Goal: Task Accomplishment & Management: Manage account settings

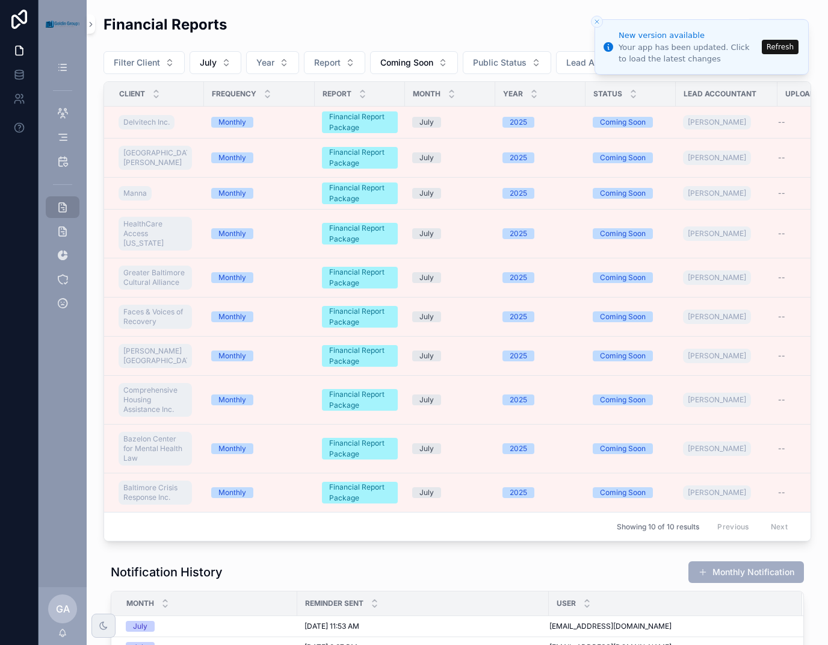
click at [791, 46] on button "Refresh" at bounding box center [780, 47] width 37 height 14
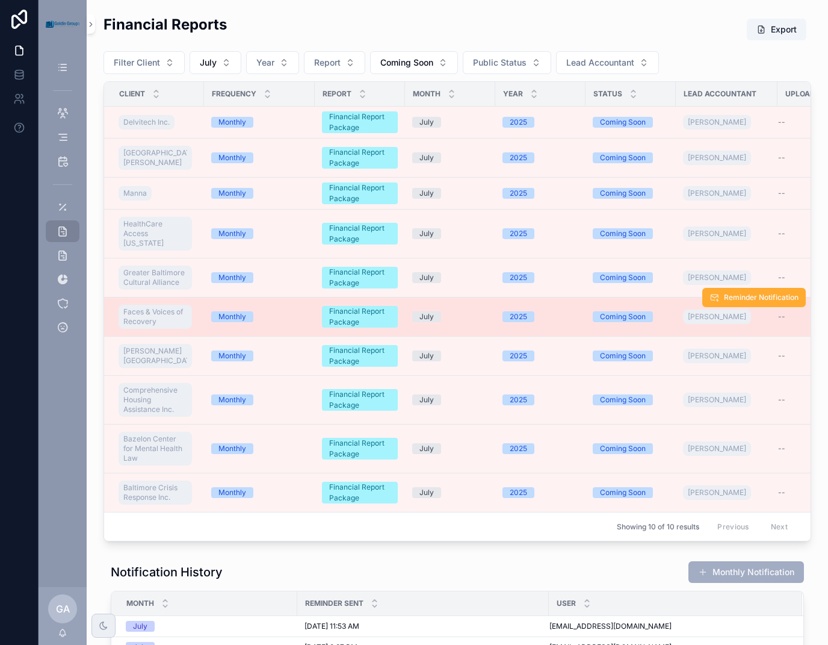
scroll to position [21, 0]
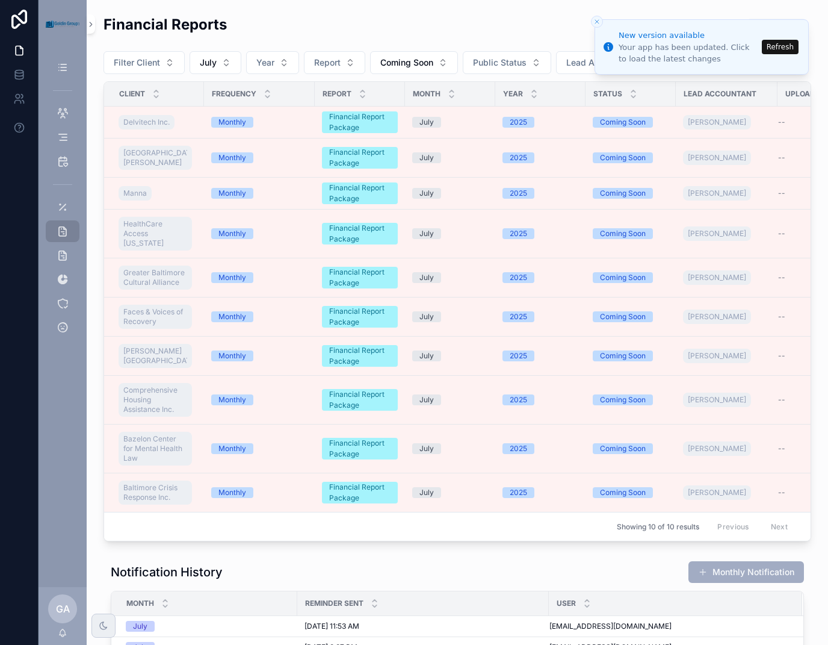
click at [785, 45] on button "Refresh" at bounding box center [780, 47] width 37 height 14
click at [732, 52] on div "Your app has been updated. Click to load the latest changes" at bounding box center [689, 53] width 140 height 22
click at [780, 45] on button "Refresh" at bounding box center [780, 47] width 37 height 14
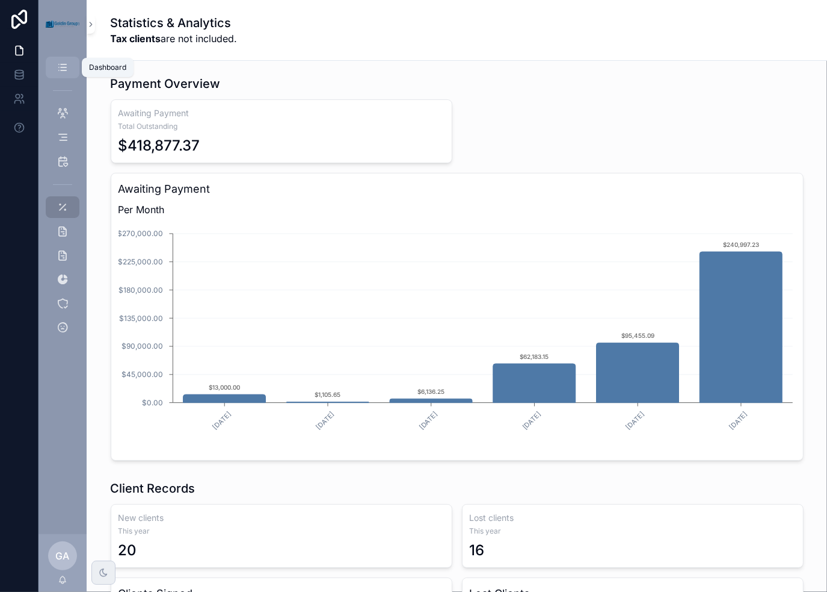
click at [61, 63] on icon "scrollable content" at bounding box center [63, 67] width 12 height 12
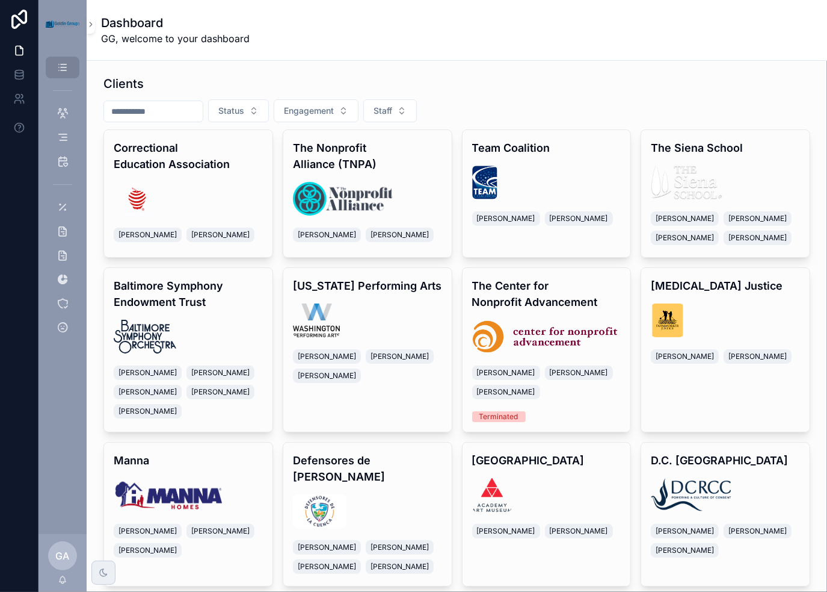
click at [160, 116] on input "scrollable content" at bounding box center [153, 111] width 99 height 17
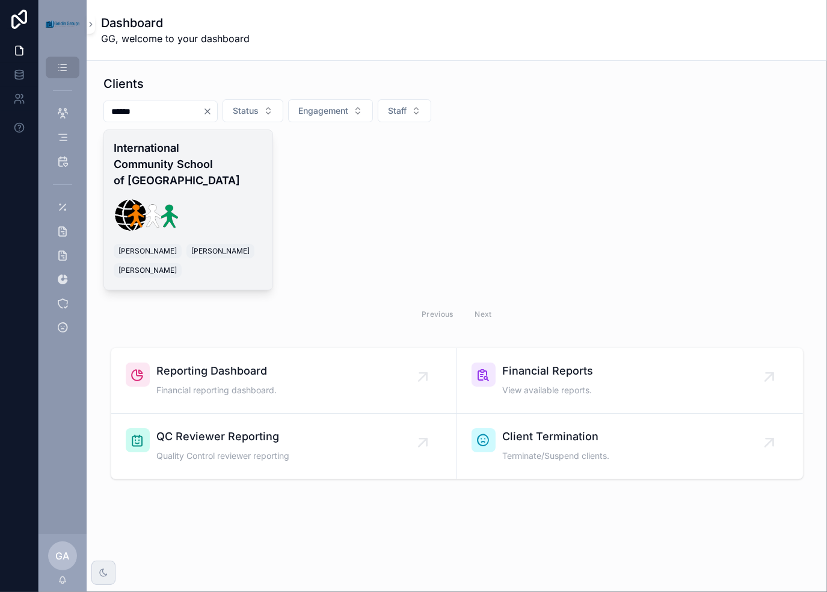
type input "******"
click at [206, 198] on div "scrollable content" at bounding box center [188, 215] width 149 height 34
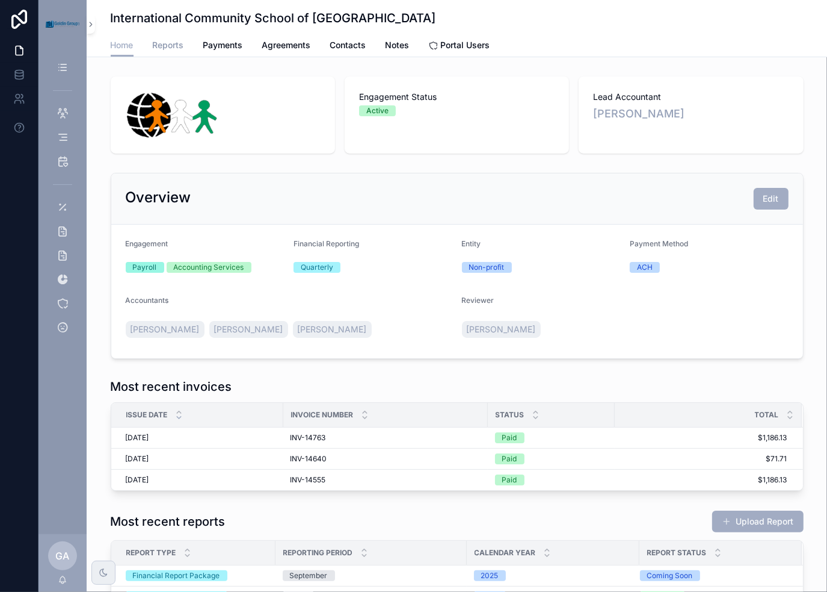
click at [153, 49] on span "Reports" at bounding box center [168, 45] width 31 height 12
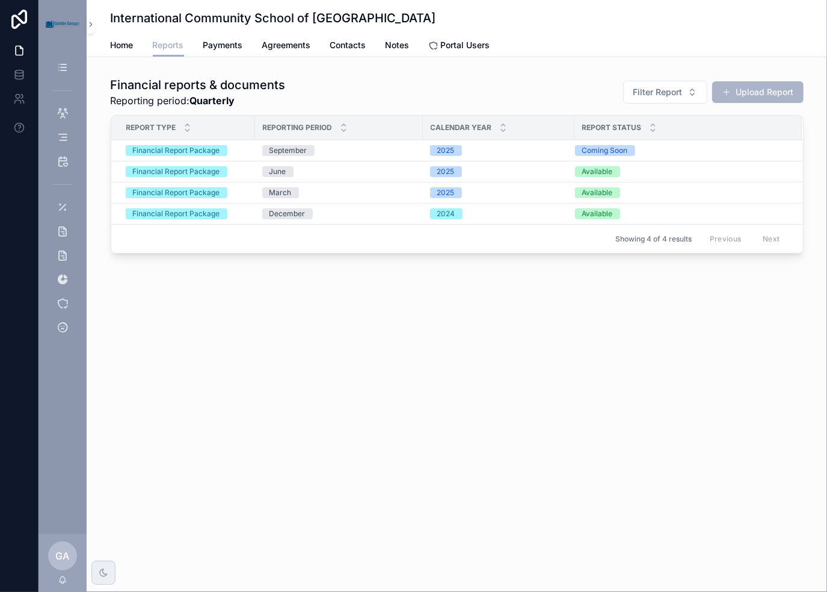
click at [774, 88] on button "Upload Report" at bounding box center [758, 92] width 91 height 22
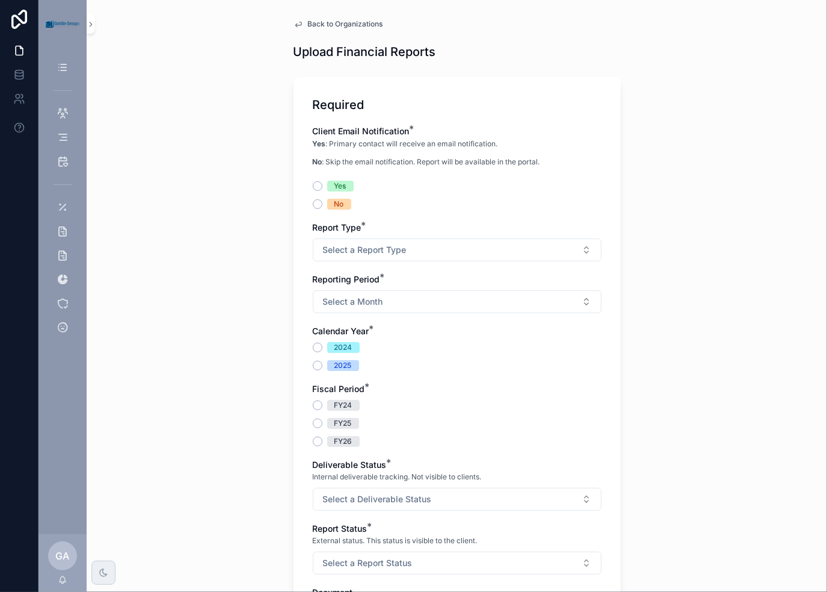
scroll to position [60, 0]
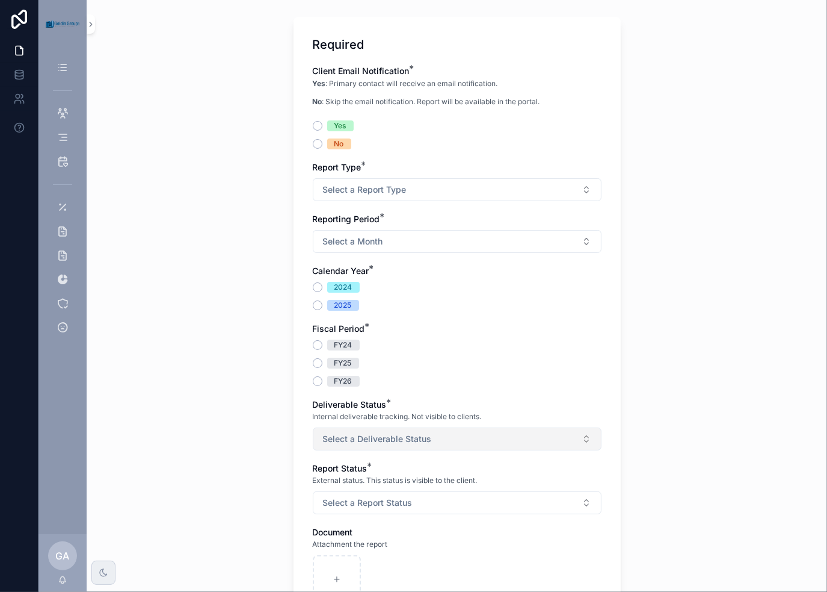
click at [581, 442] on button "Select a Deliverable Status" at bounding box center [457, 438] width 289 height 23
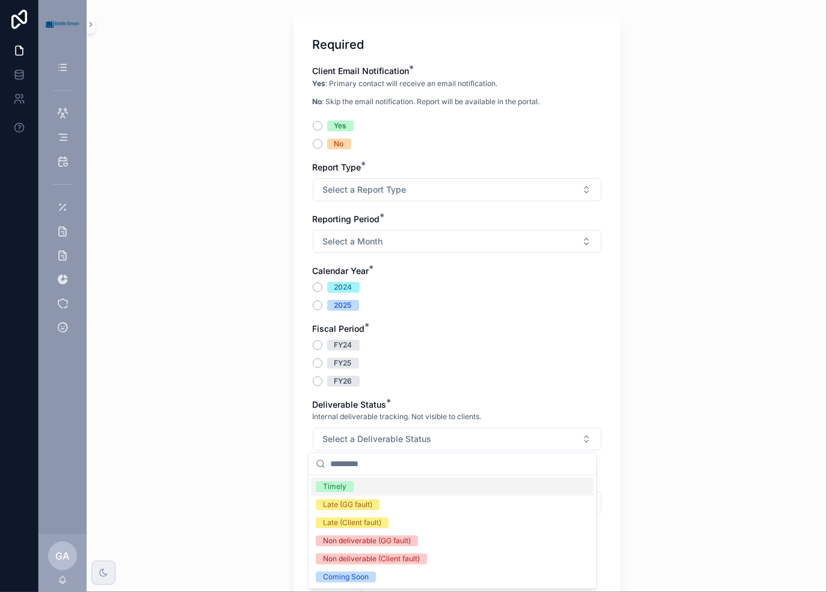
click at [656, 438] on div "Back to Organizations Upload Financial Reports Required Client Email Notificati…" at bounding box center [457, 236] width 741 height 592
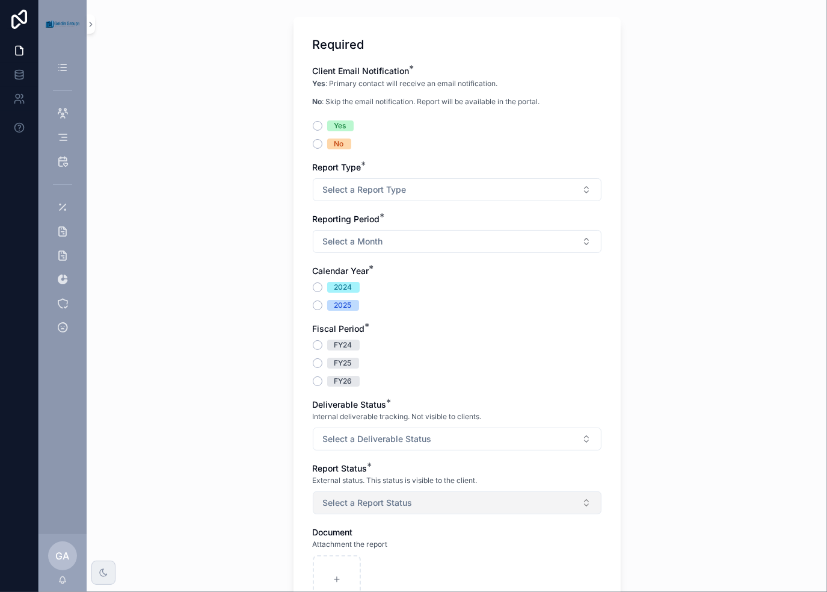
click at [587, 503] on button "Select a Report Status" at bounding box center [457, 502] width 289 height 23
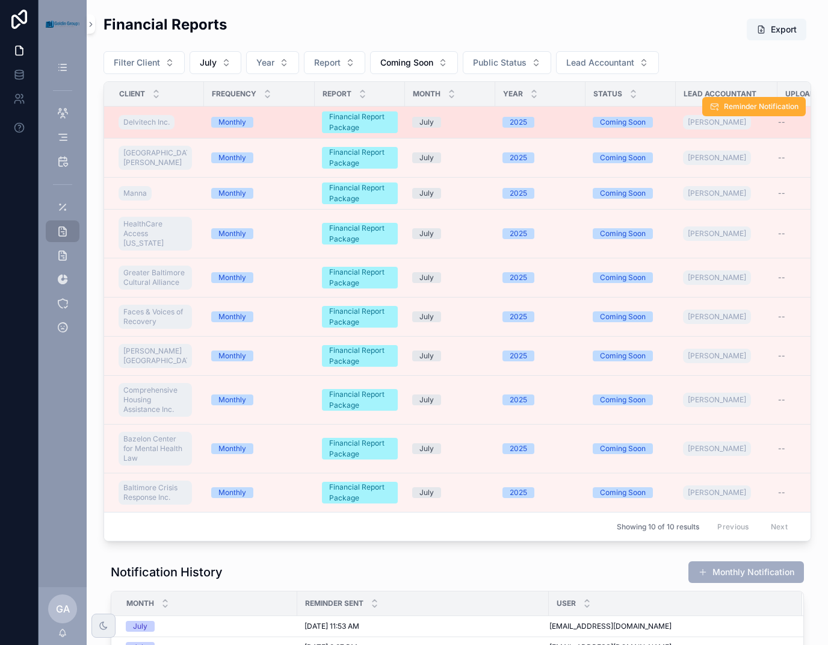
click at [241, 117] on div "Monthly" at bounding box center [232, 122] width 42 height 11
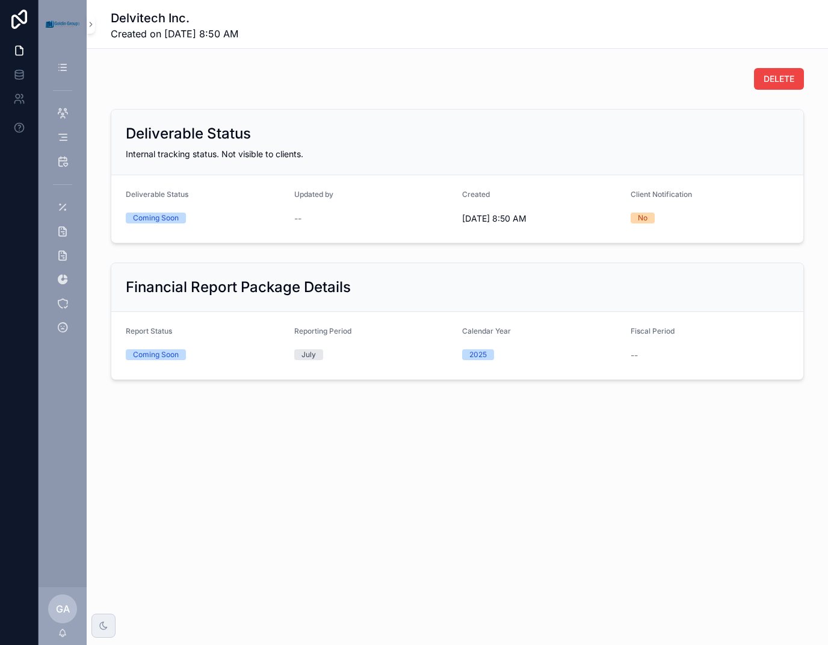
click at [140, 8] on div "Delvitech Inc. Created on [DATE] 8:50 AM" at bounding box center [457, 24] width 693 height 48
click at [95, 31] on div "Delvitech Inc. Created on [DATE] 8:50 AM" at bounding box center [457, 24] width 741 height 49
click at [60, 68] on icon "scrollable content" at bounding box center [63, 67] width 12 height 12
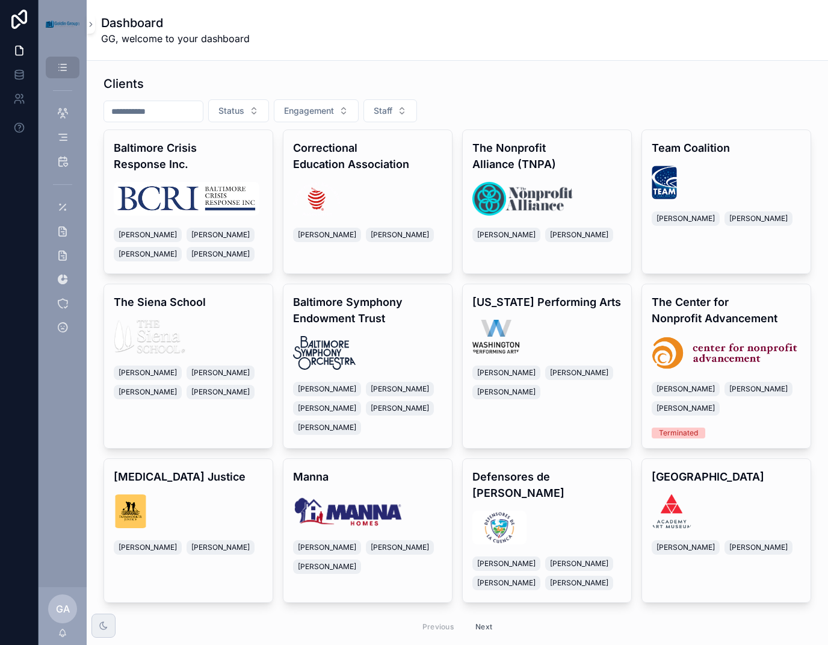
click at [170, 116] on input "scrollable content" at bounding box center [153, 111] width 99 height 17
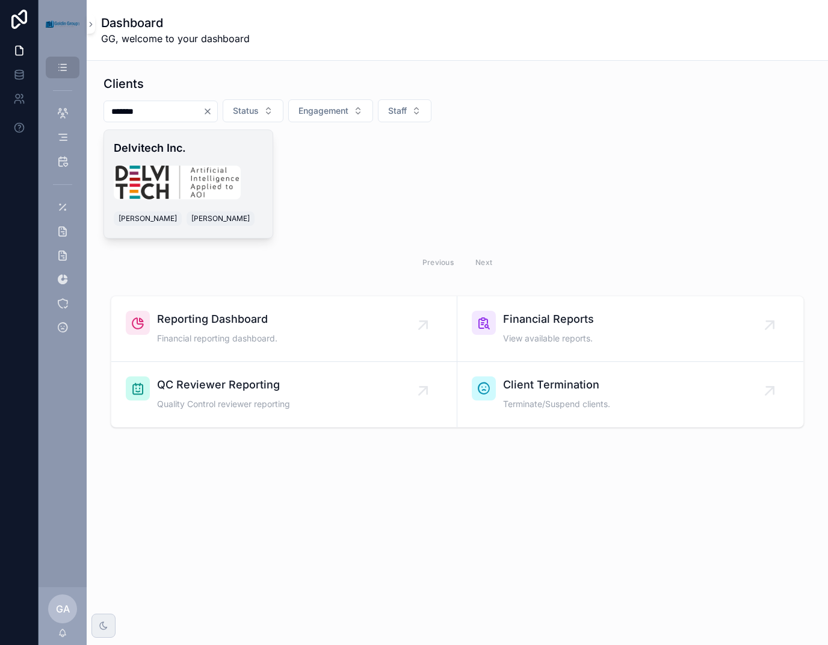
type input "*******"
click at [178, 181] on img "scrollable content" at bounding box center [177, 182] width 127 height 34
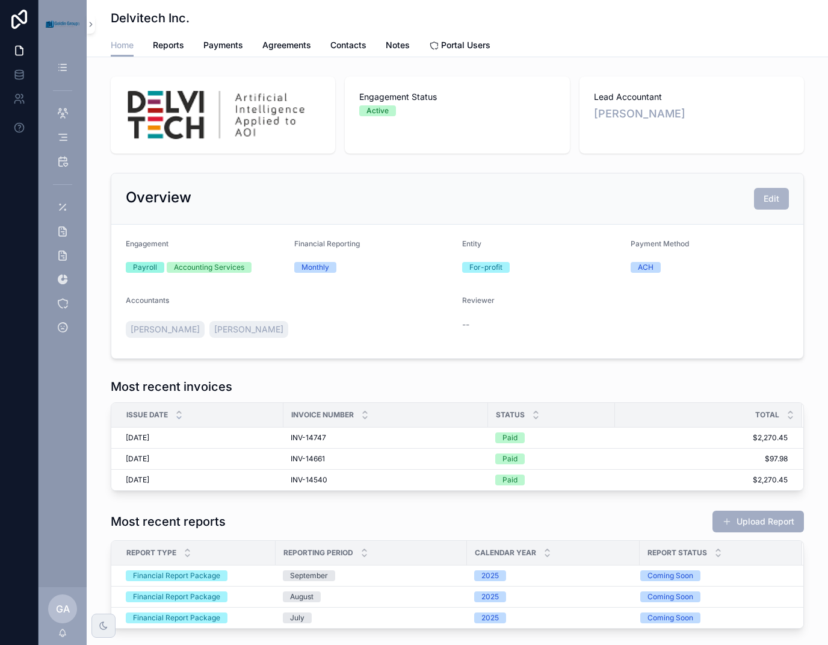
click at [766, 204] on span "Edit" at bounding box center [772, 199] width 16 height 12
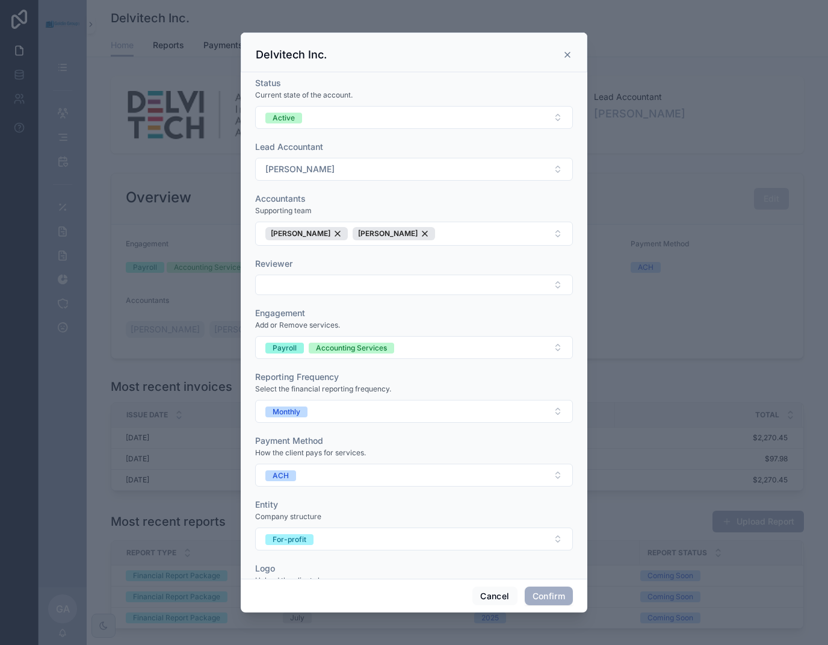
drag, startPoint x: 566, startPoint y: 51, endPoint x: 479, endPoint y: 46, distance: 86.8
click at [566, 51] on icon at bounding box center [568, 55] width 10 height 10
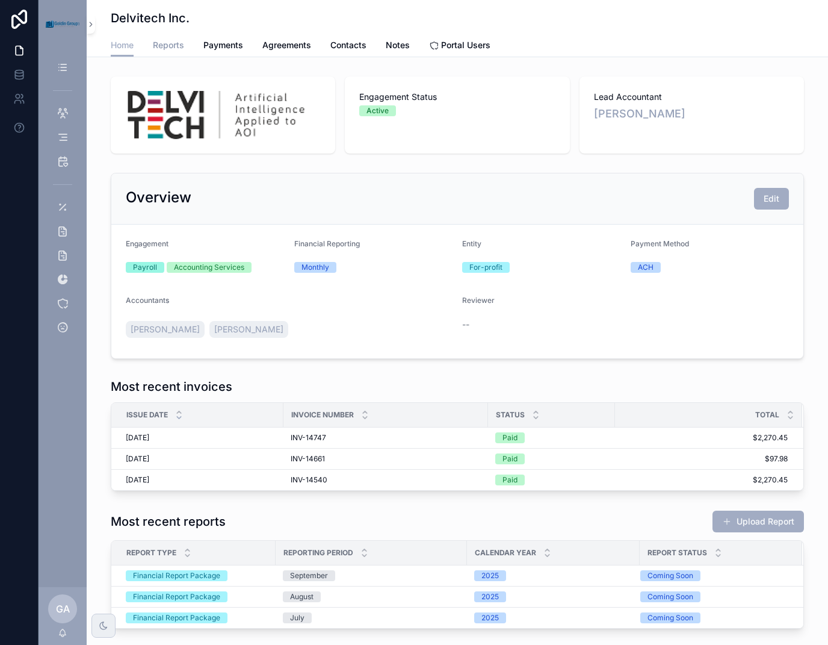
click at [164, 48] on span "Reports" at bounding box center [168, 45] width 31 height 12
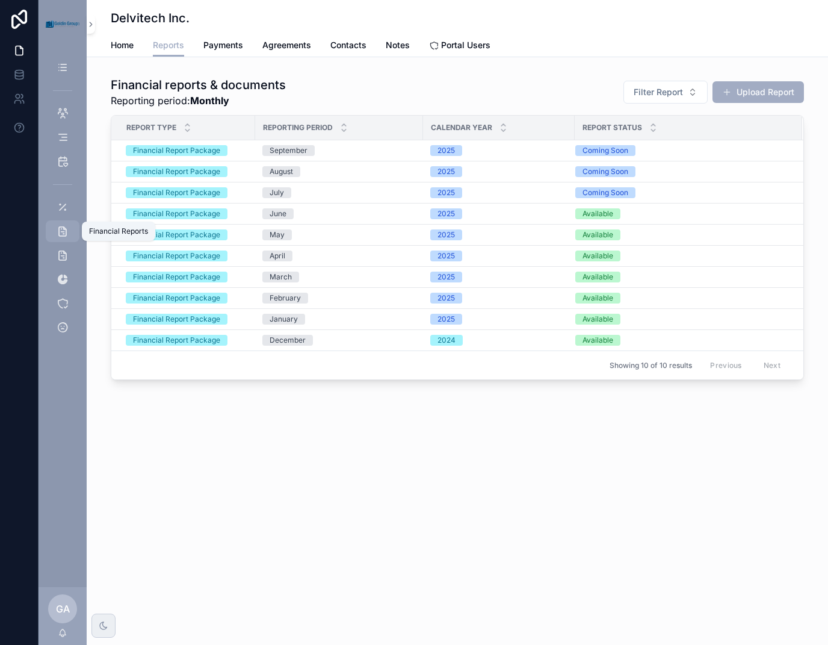
drag, startPoint x: 60, startPoint y: 236, endPoint x: 52, endPoint y: 267, distance: 32.3
click at [60, 236] on icon "scrollable content" at bounding box center [63, 231] width 12 height 12
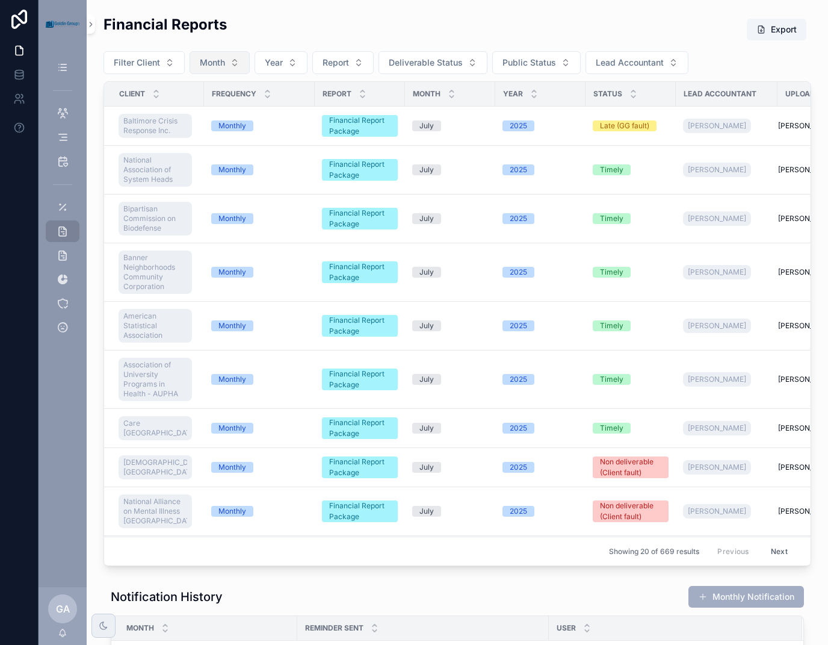
click at [229, 68] on button "Month" at bounding box center [220, 62] width 60 height 23
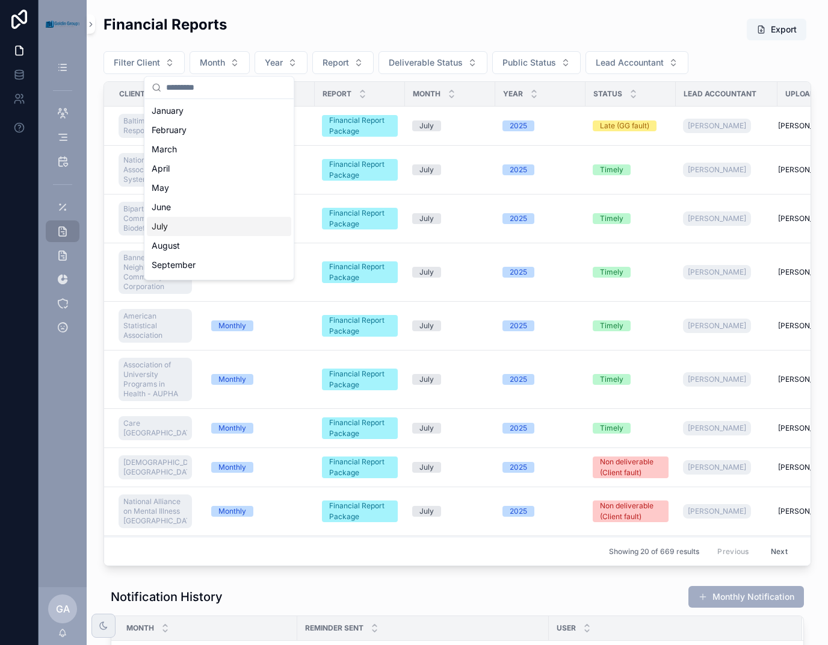
click at [225, 230] on div "July" at bounding box center [219, 226] width 144 height 19
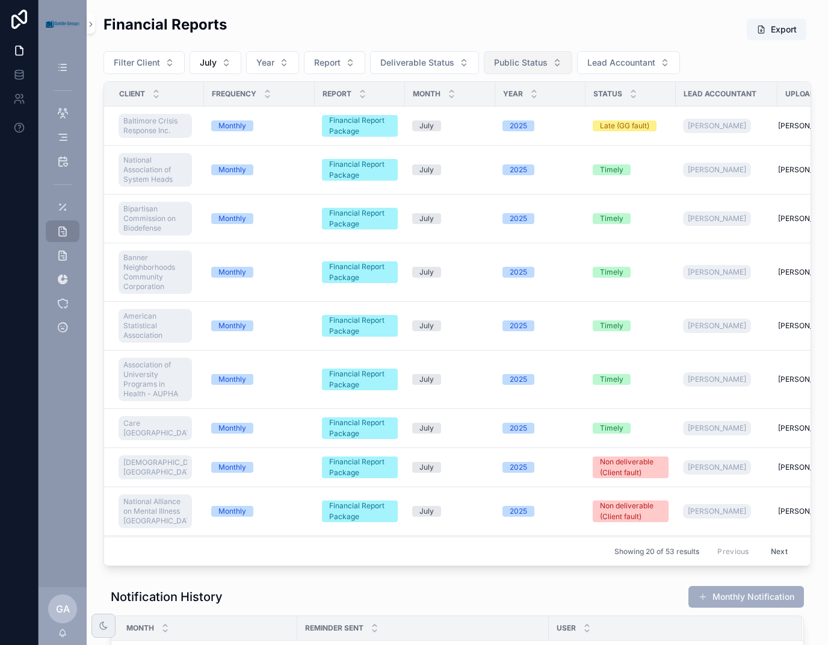
click at [560, 63] on button "Public Status" at bounding box center [528, 62] width 88 height 23
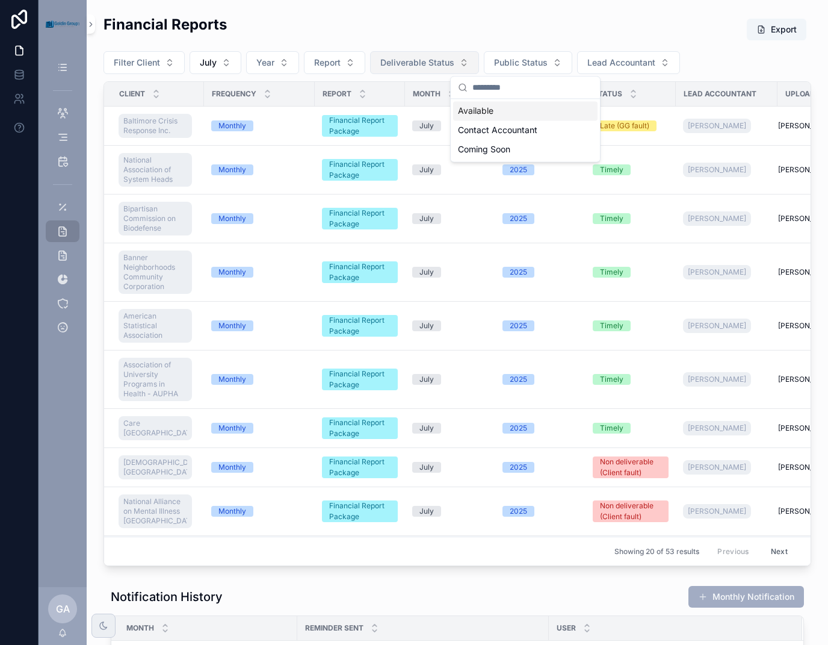
click at [443, 64] on span "Deliverable Status" at bounding box center [417, 63] width 74 height 12
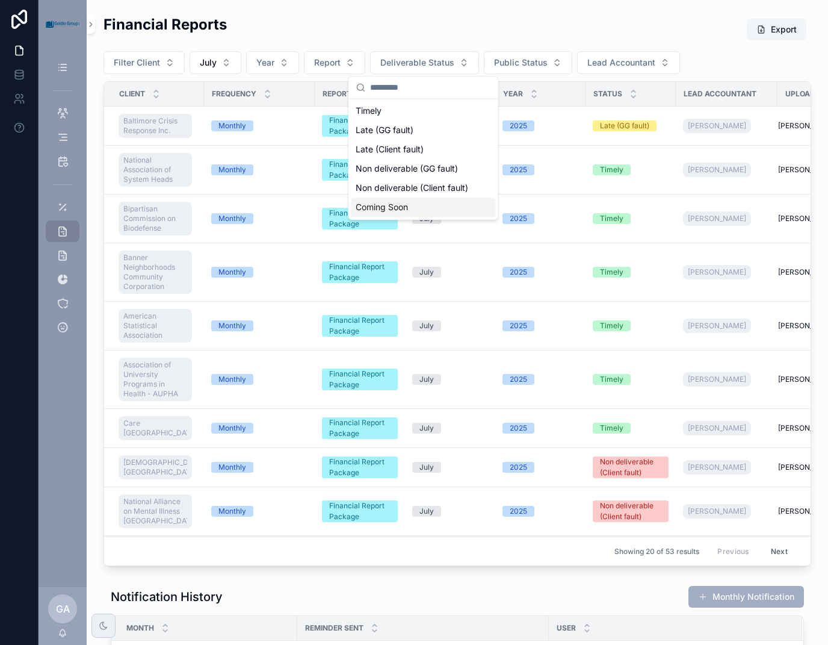
click at [428, 207] on div "Coming Soon" at bounding box center [423, 206] width 144 height 19
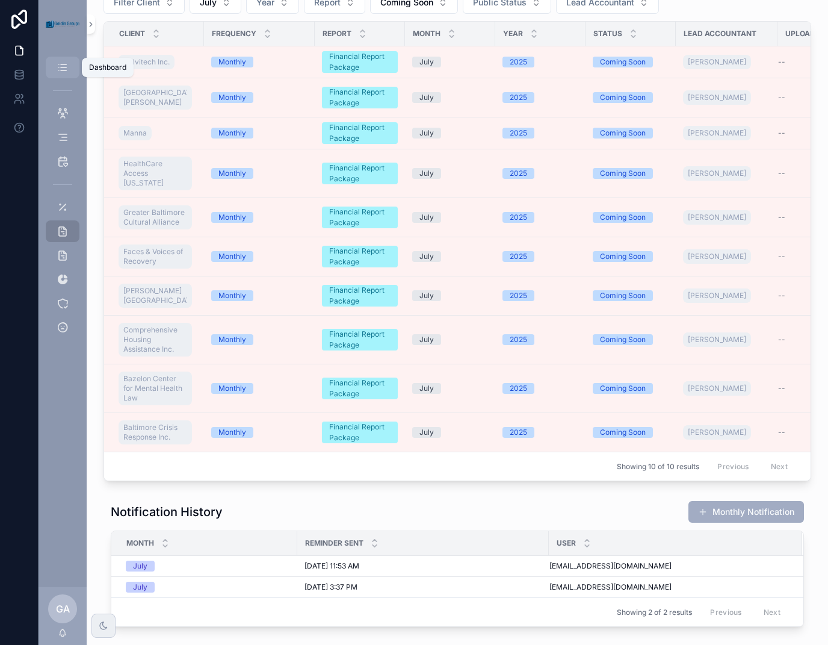
click at [55, 69] on div "Dashboard" at bounding box center [62, 67] width 19 height 19
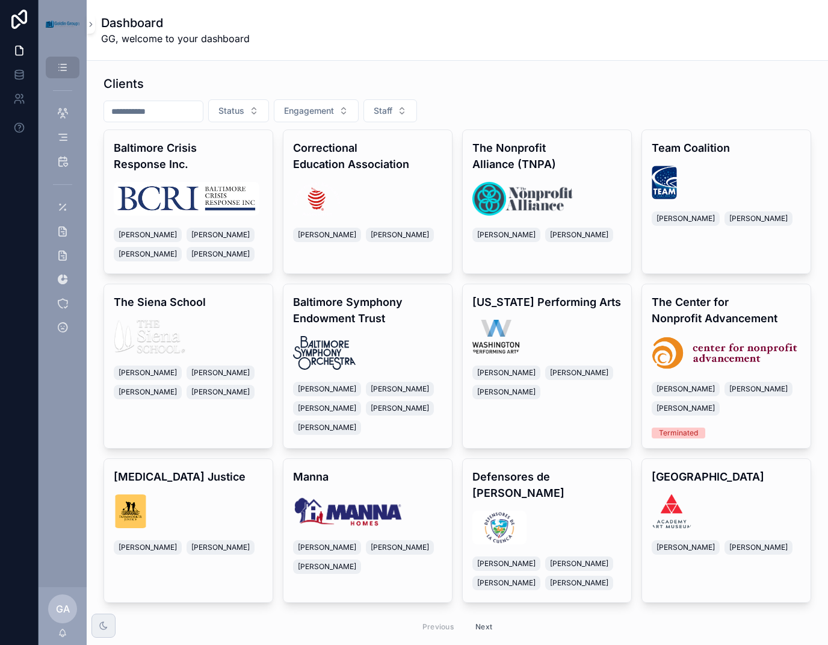
click at [142, 107] on input "scrollable content" at bounding box center [153, 111] width 99 height 17
click at [128, 170] on h4 "Baltimore Crisis Response Inc." at bounding box center [188, 156] width 149 height 32
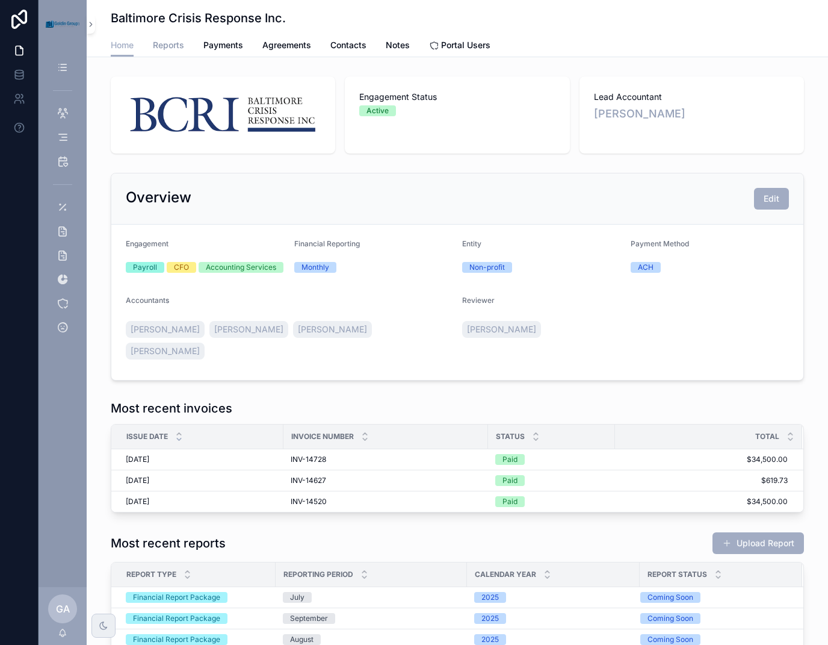
click at [175, 45] on span "Reports" at bounding box center [168, 45] width 31 height 12
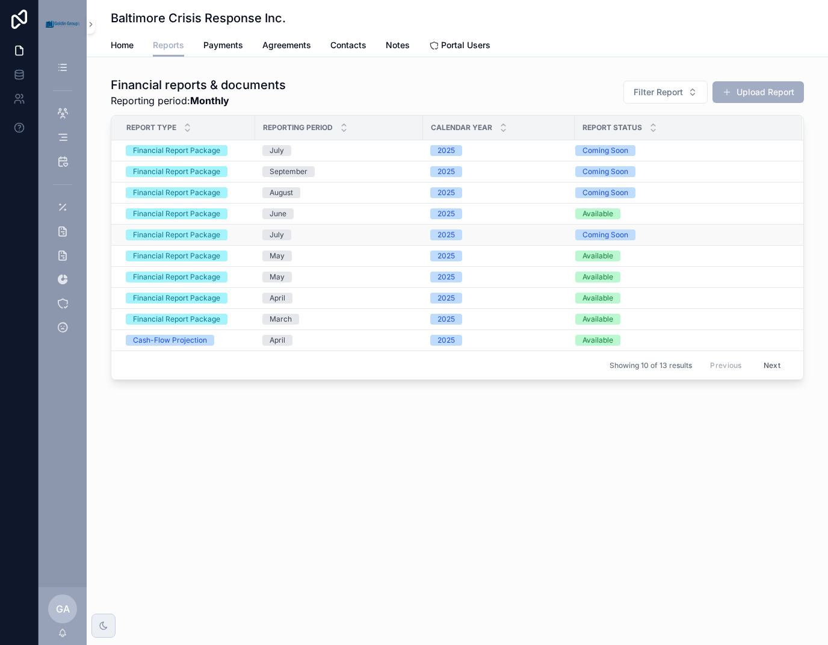
click at [323, 227] on td "July" at bounding box center [339, 234] width 168 height 21
click at [650, 235] on div "Coming Soon" at bounding box center [681, 234] width 212 height 11
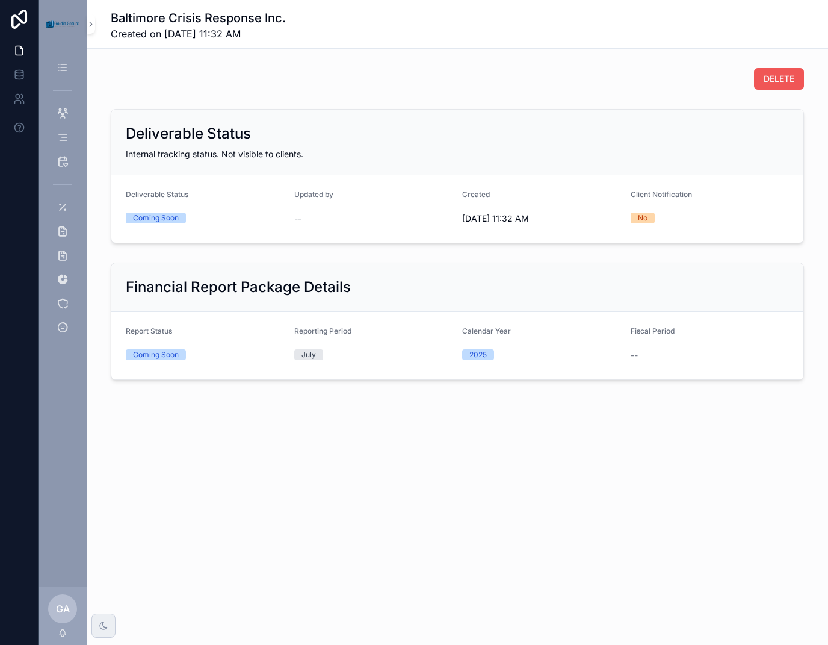
click at [791, 77] on span "DELETE" at bounding box center [779, 79] width 31 height 12
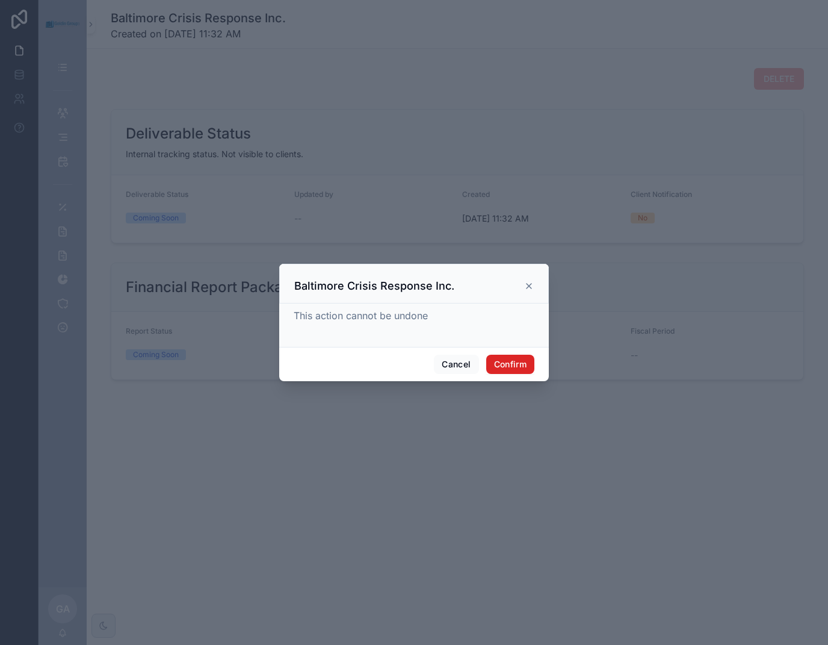
click at [501, 369] on button "Confirm" at bounding box center [510, 363] width 48 height 19
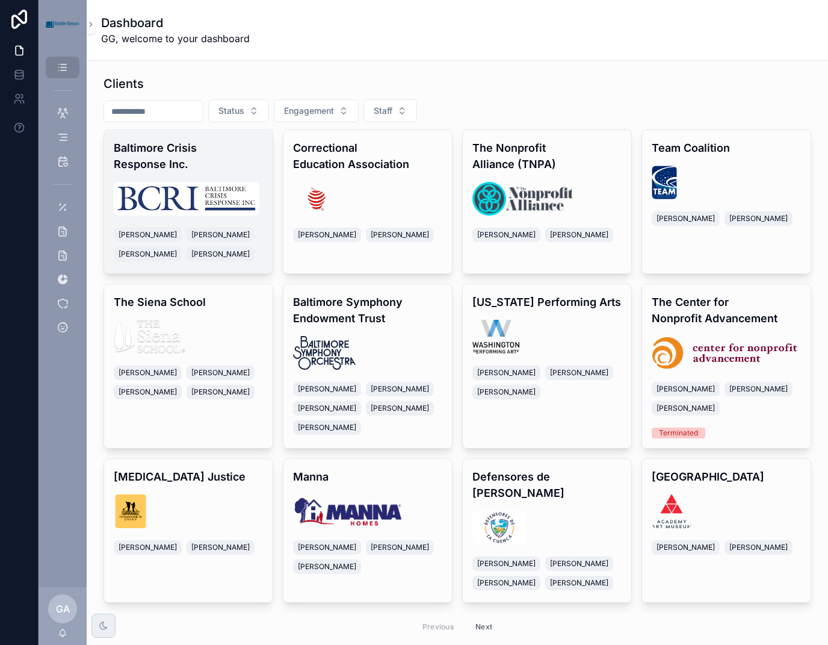
click at [200, 200] on img "scrollable content" at bounding box center [187, 199] width 146 height 34
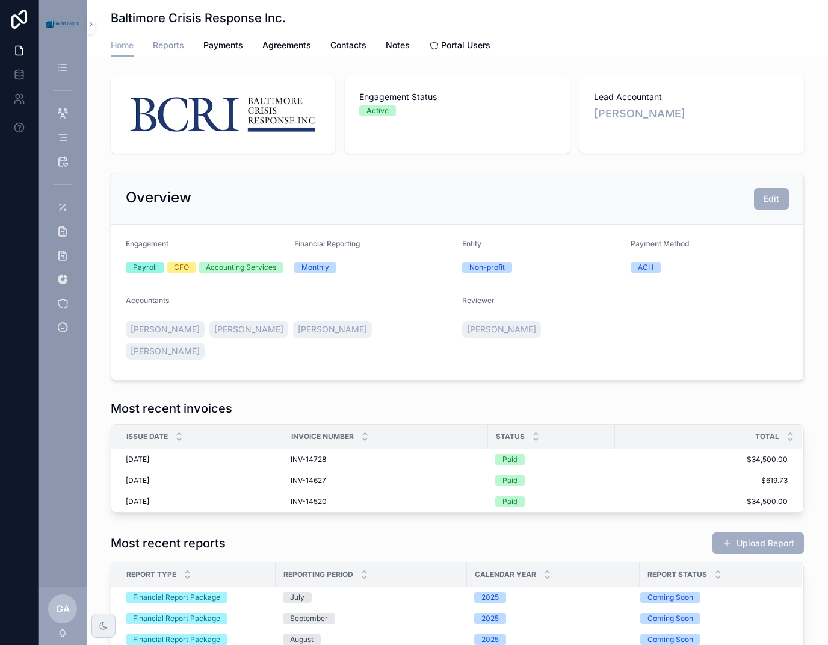
click at [165, 50] on span "Reports" at bounding box center [168, 45] width 31 height 12
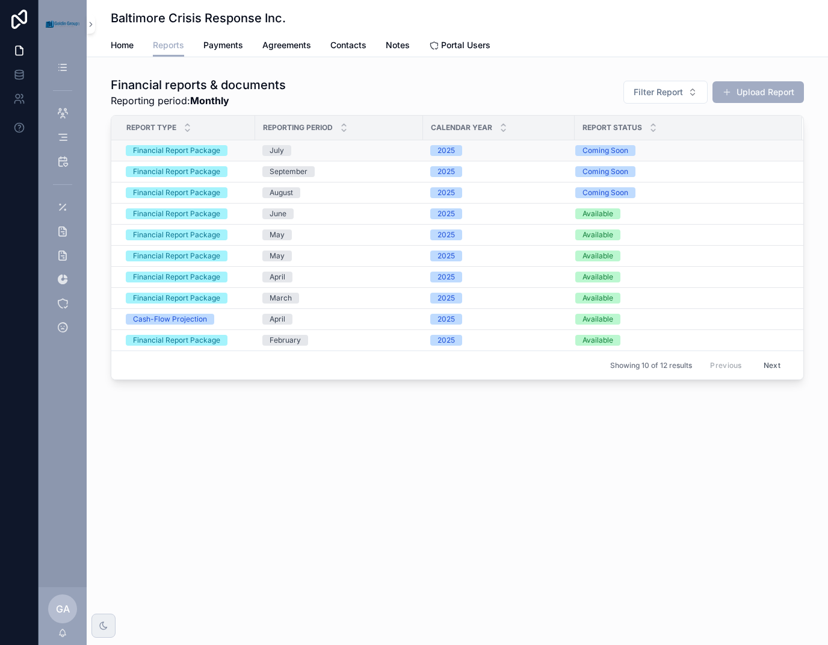
click at [664, 148] on div "Coming Soon" at bounding box center [681, 150] width 212 height 11
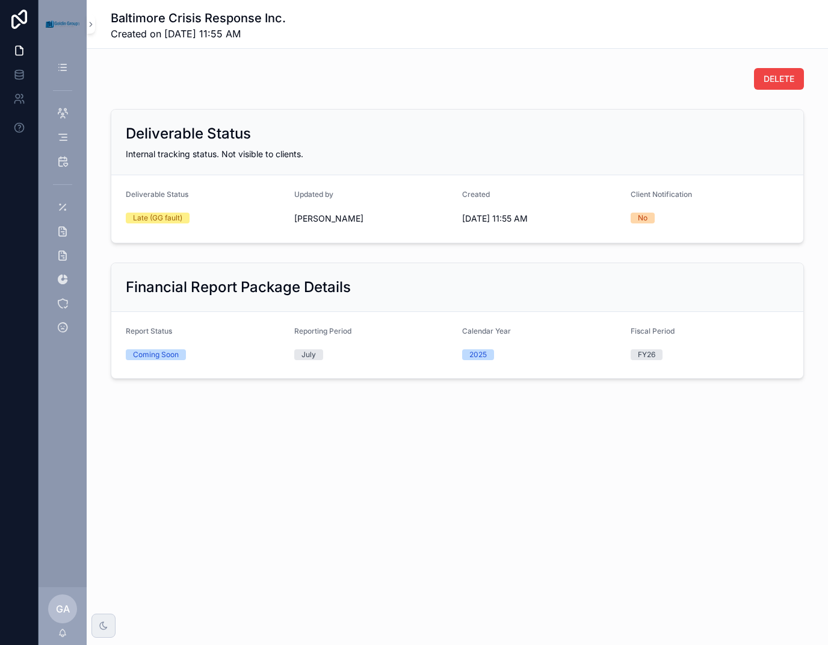
click at [171, 364] on form "Report Status Coming Soon Reporting Period July Calendar Year [DATE] Fiscal Per…" at bounding box center [457, 345] width 692 height 66
click at [161, 349] on div "Coming Soon" at bounding box center [156, 354] width 46 height 11
drag, startPoint x: 361, startPoint y: 320, endPoint x: 421, endPoint y: 318, distance: 60.2
click at [362, 320] on form "Report Status Coming Soon Reporting Period July Calendar Year [DATE] Fiscal Per…" at bounding box center [457, 345] width 692 height 66
click at [64, 232] on icon "scrollable content" at bounding box center [63, 231] width 12 height 12
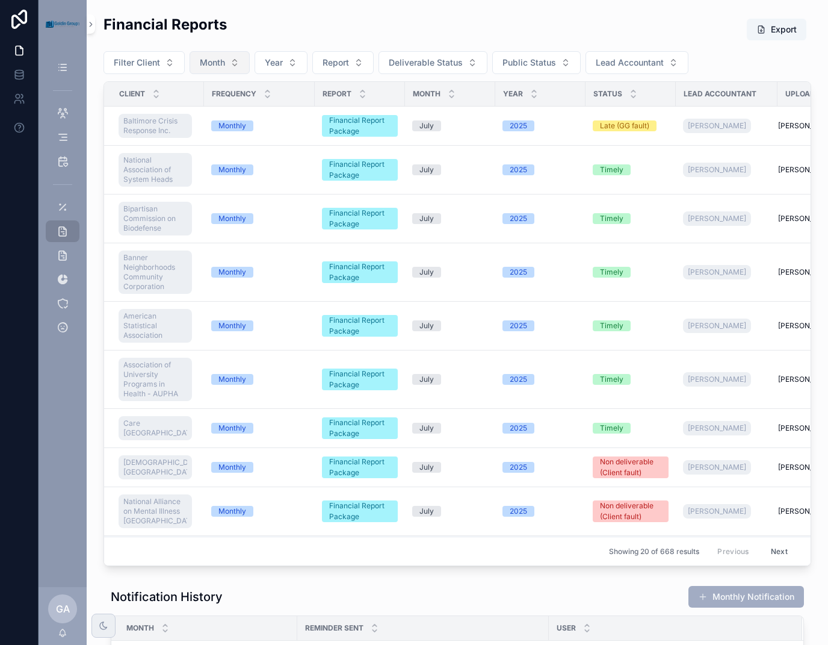
click at [227, 63] on button "Month" at bounding box center [220, 62] width 60 height 23
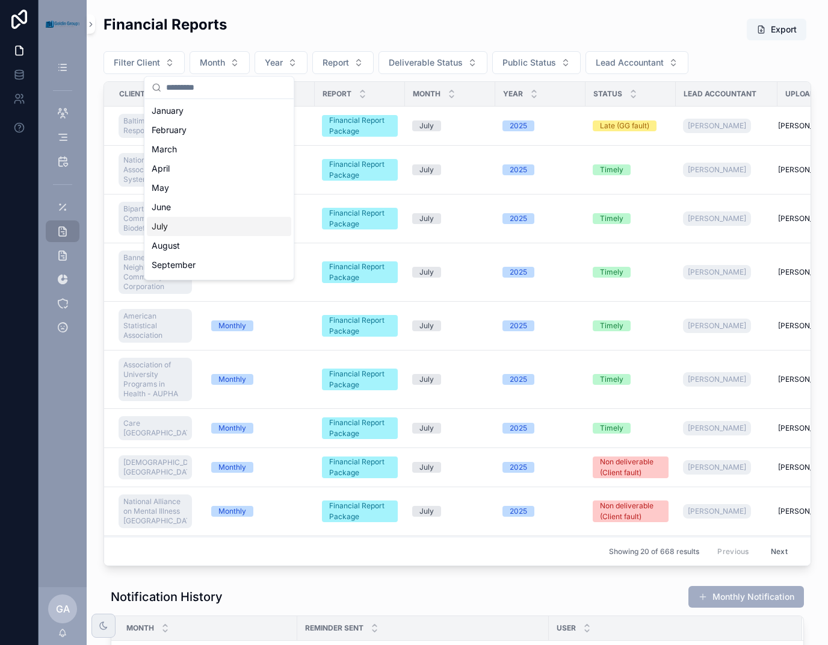
click at [188, 220] on div "July" at bounding box center [219, 226] width 144 height 19
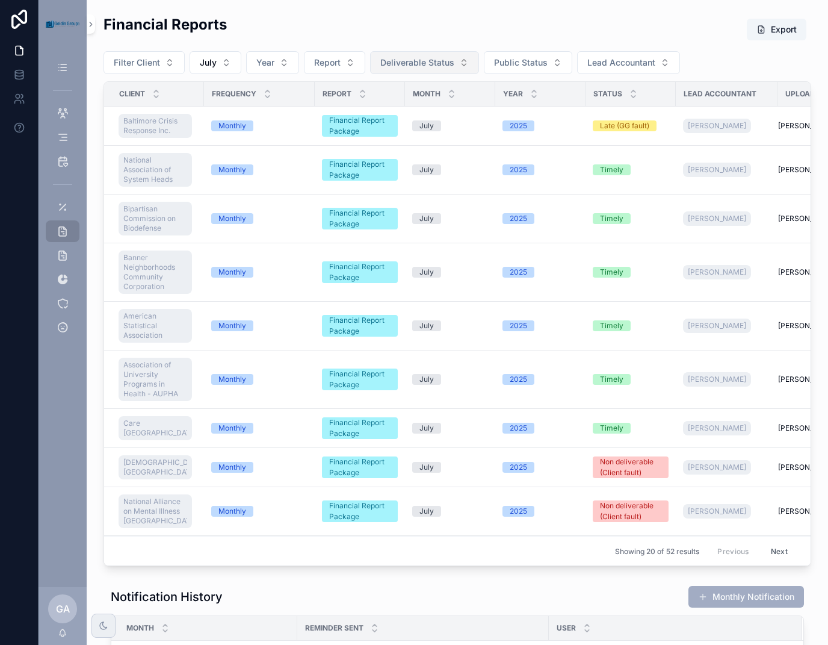
click at [458, 69] on button "Deliverable Status" at bounding box center [424, 62] width 109 height 23
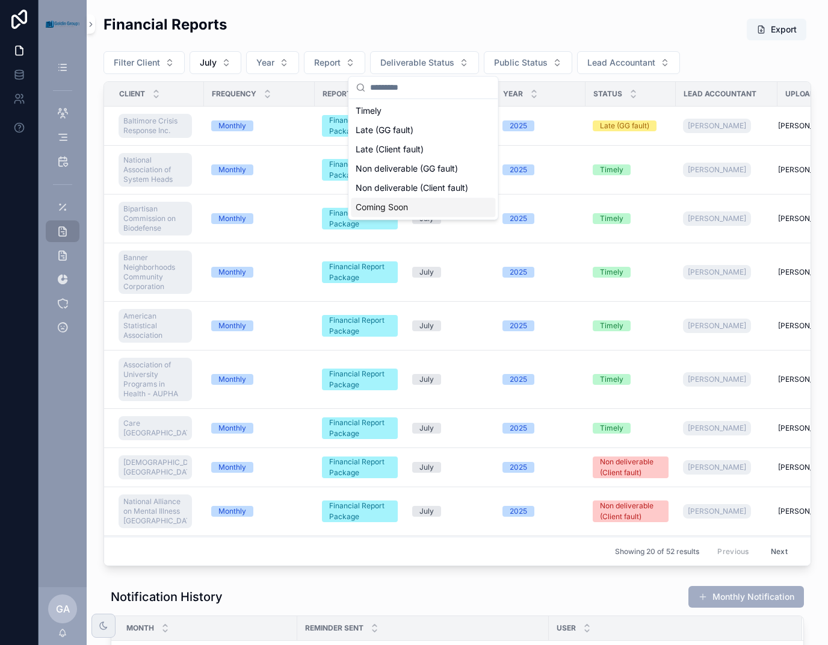
click at [404, 208] on div "Coming Soon" at bounding box center [423, 206] width 144 height 19
